Goal: Task Accomplishment & Management: Complete application form

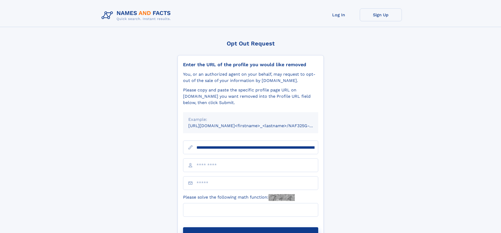
scroll to position [0, 54]
type input "**********"
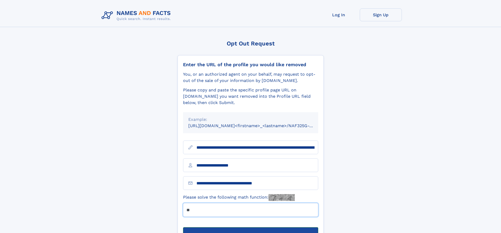
type input "**"
click at [250, 228] on button "Submit Opt Out Request" at bounding box center [250, 236] width 135 height 17
